Goal: Information Seeking & Learning: Learn about a topic

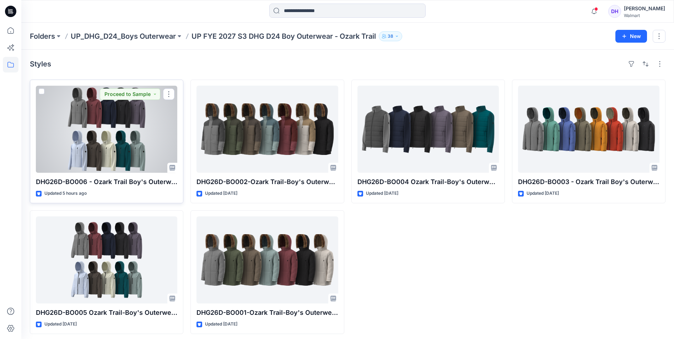
click at [115, 158] on div at bounding box center [106, 129] width 141 height 87
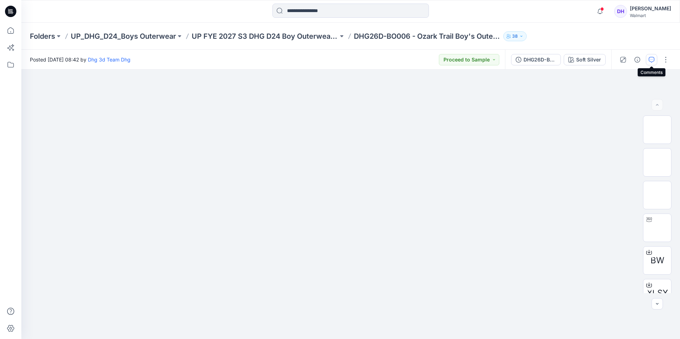
click at [652, 59] on icon "button" at bounding box center [651, 60] width 6 height 6
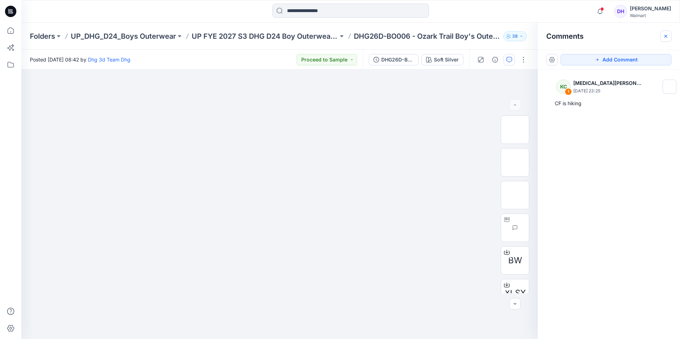
click at [666, 38] on icon "button" at bounding box center [666, 36] width 6 height 6
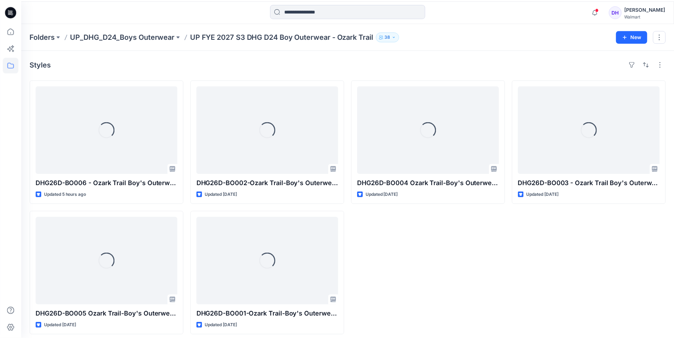
scroll to position [4, 0]
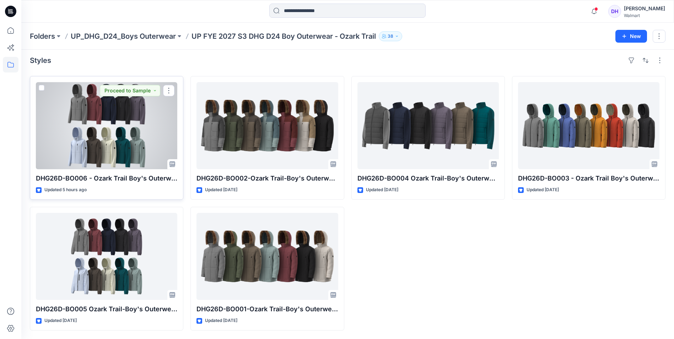
click at [147, 127] on div at bounding box center [106, 125] width 141 height 87
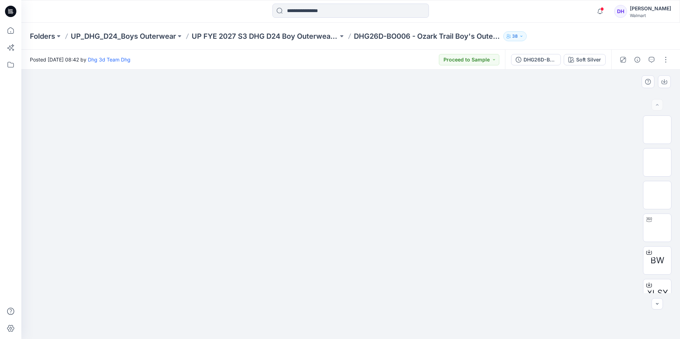
click at [392, 98] on img at bounding box center [351, 98] width 356 height 0
click at [657, 130] on img at bounding box center [657, 130] width 0 height 0
drag, startPoint x: 542, startPoint y: 199, endPoint x: 668, endPoint y: 248, distance: 134.9
click at [506, 246] on div at bounding box center [350, 204] width 658 height 269
